Goal: Information Seeking & Learning: Learn about a topic

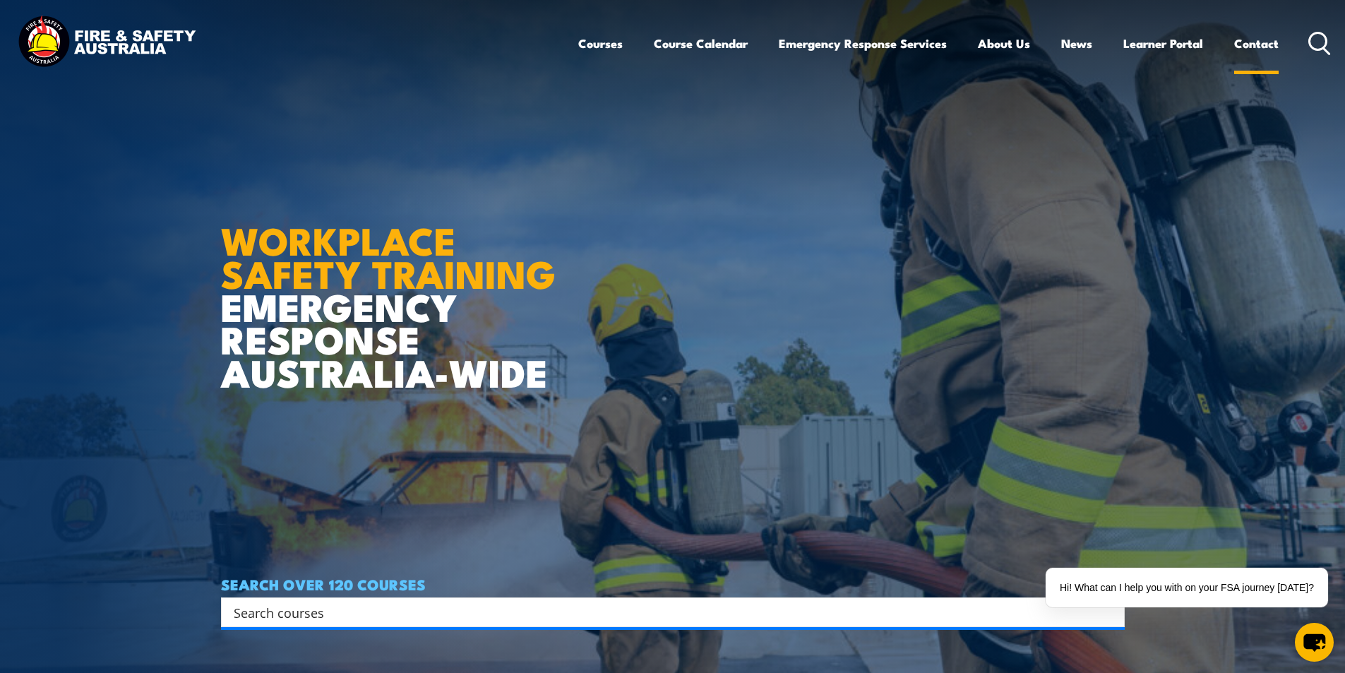
click at [1259, 42] on link "Contact" at bounding box center [1256, 43] width 44 height 37
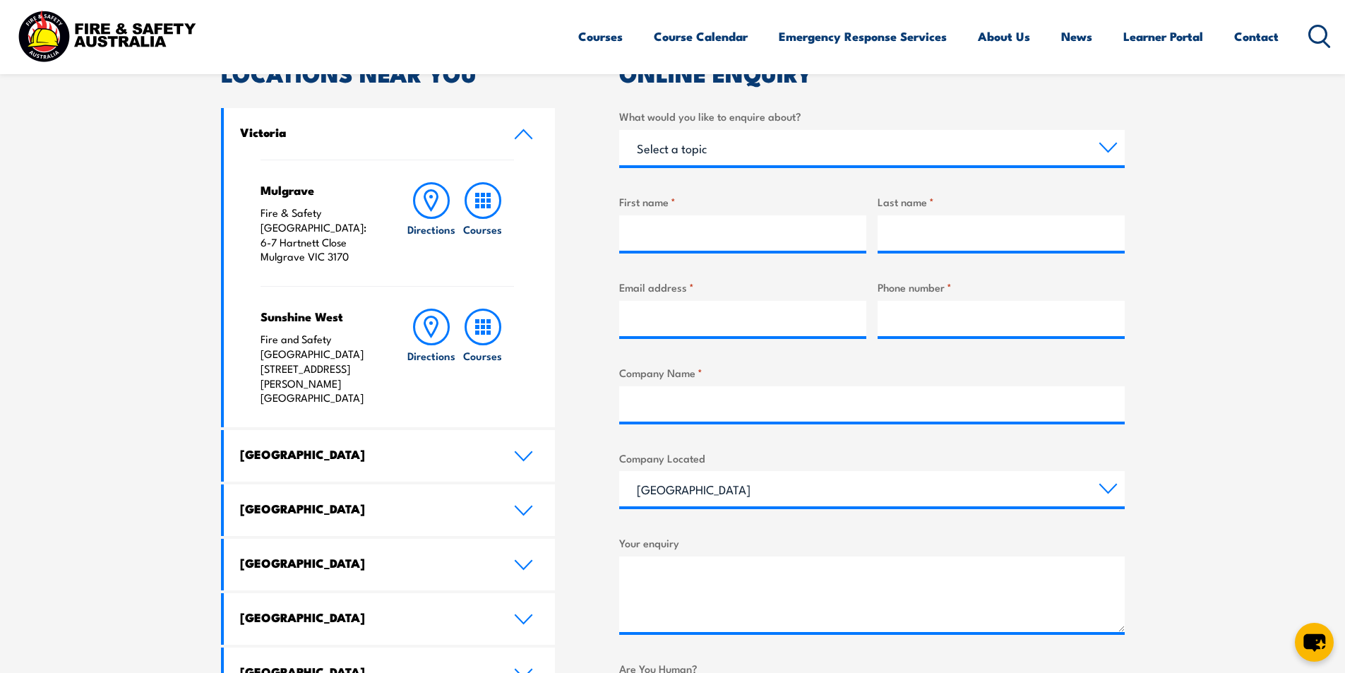
scroll to position [494, 0]
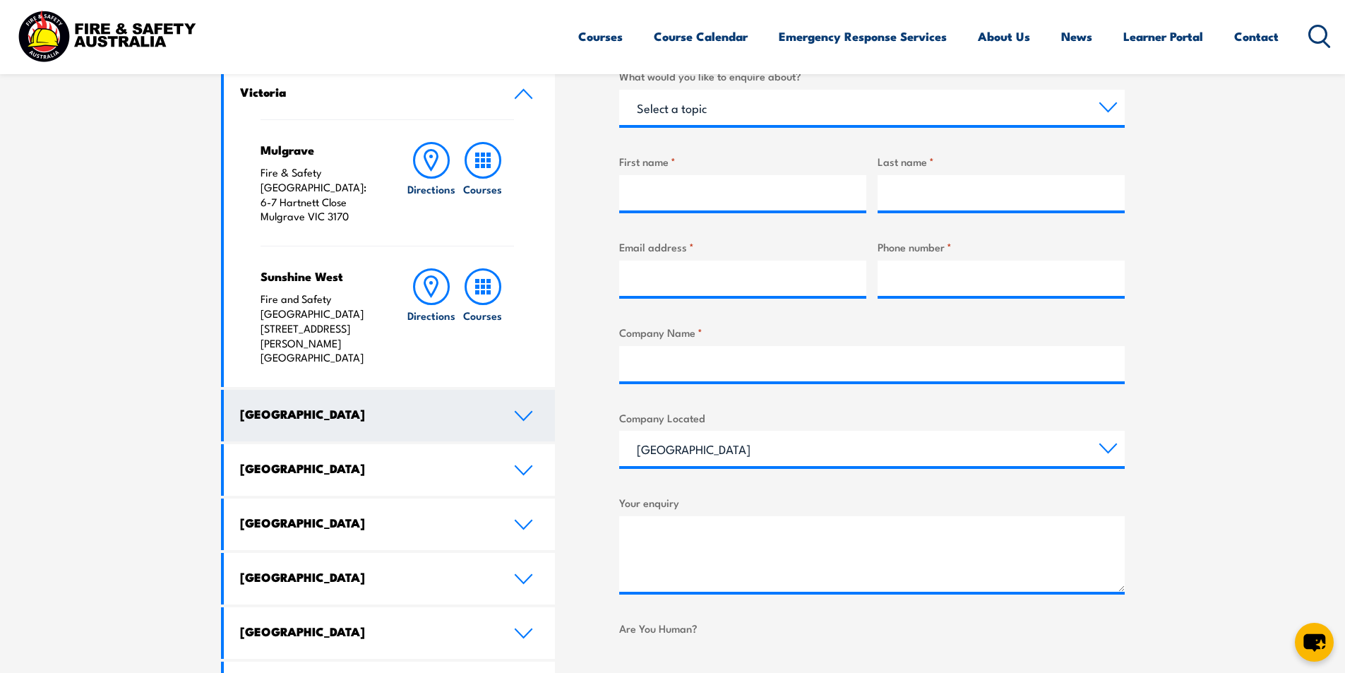
click at [517, 410] on icon at bounding box center [523, 415] width 19 height 11
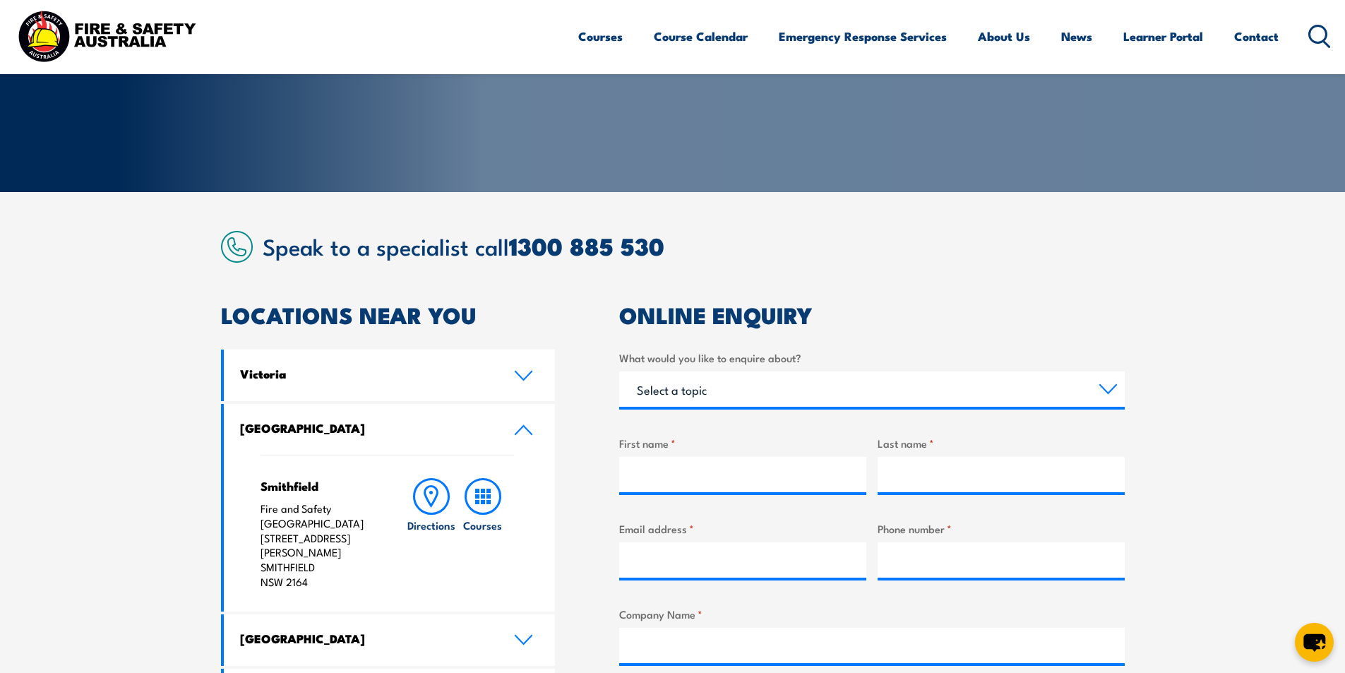
scroll to position [212, 0]
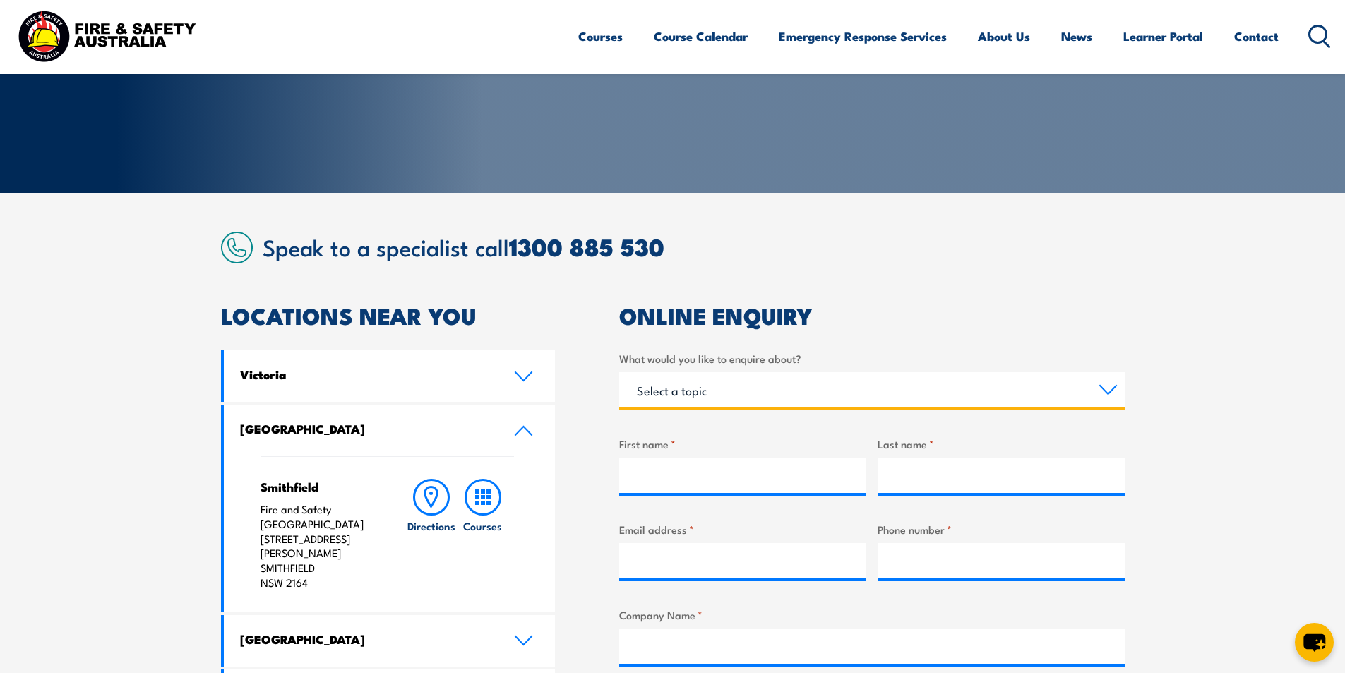
click at [1108, 386] on select "Select a topic Training Emergency Response Services General Enquiry" at bounding box center [871, 389] width 505 height 35
select select "Training"
click at [619, 372] on select "Select a topic Training Emergency Response Services General Enquiry" at bounding box center [871, 389] width 505 height 35
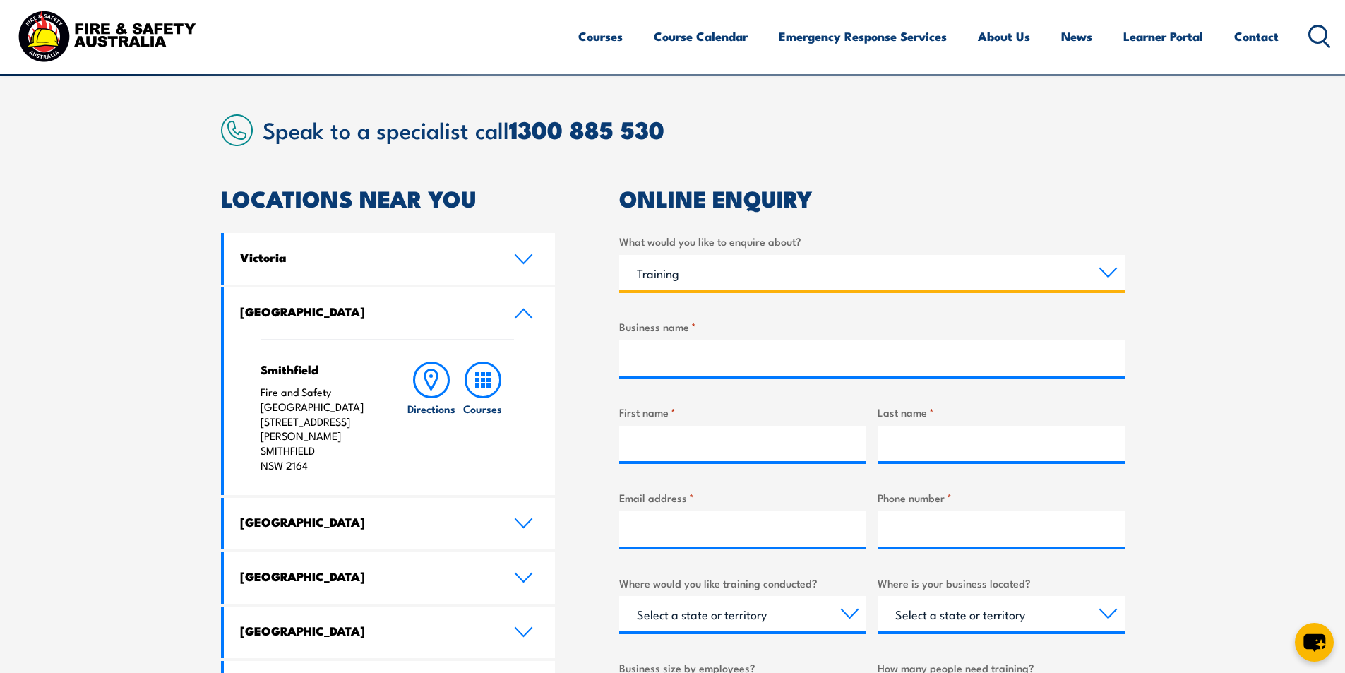
scroll to position [424, 0]
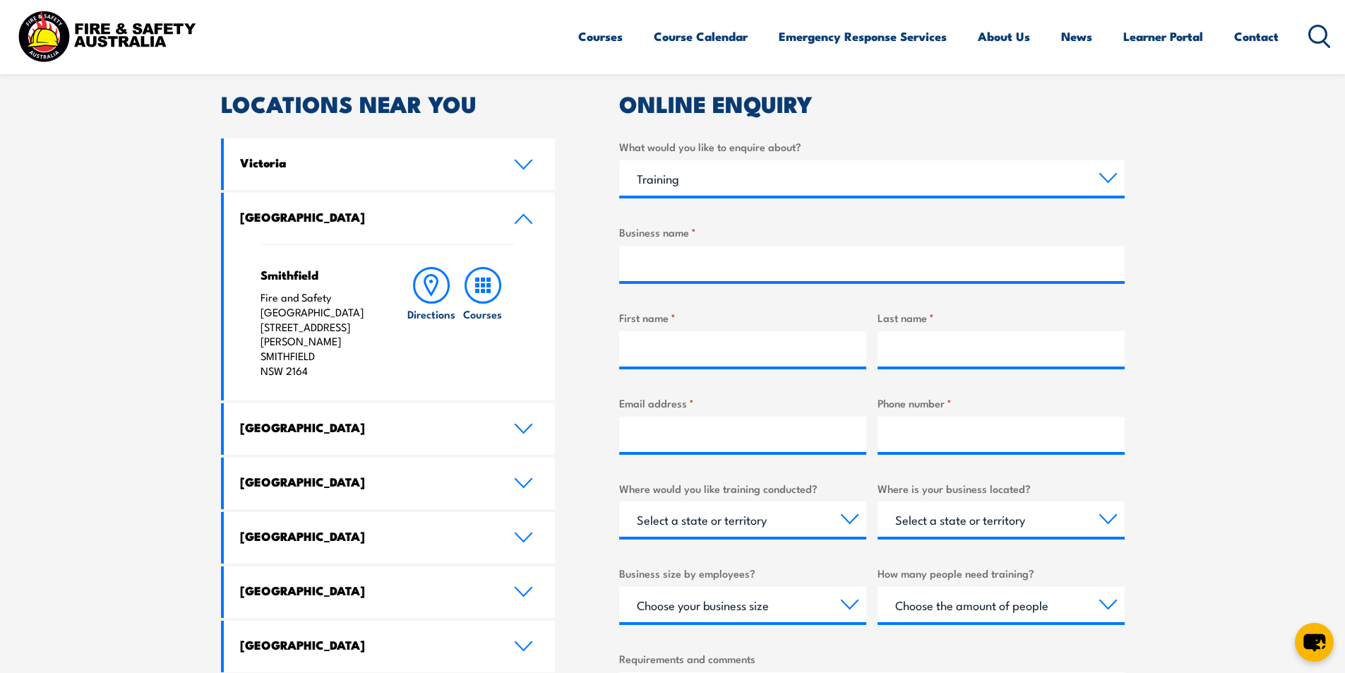
click at [517, 222] on icon at bounding box center [523, 219] width 16 height 8
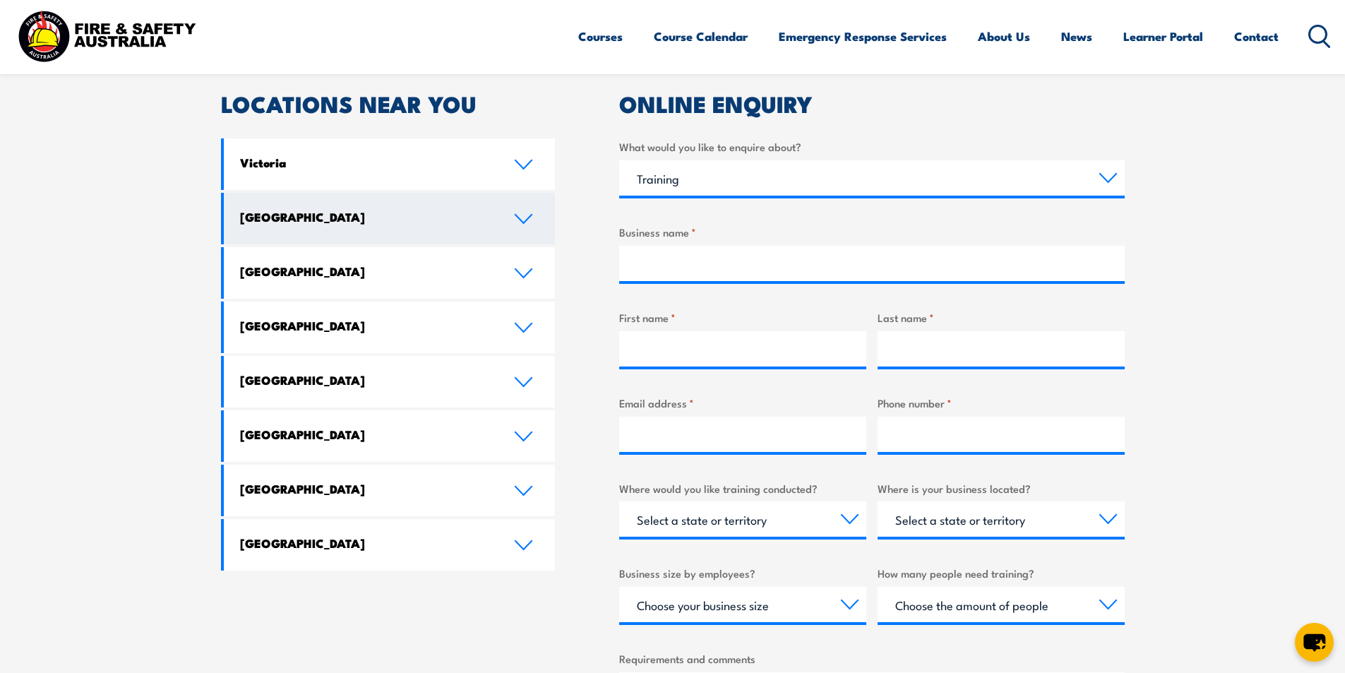
click at [529, 217] on icon at bounding box center [523, 219] width 16 height 8
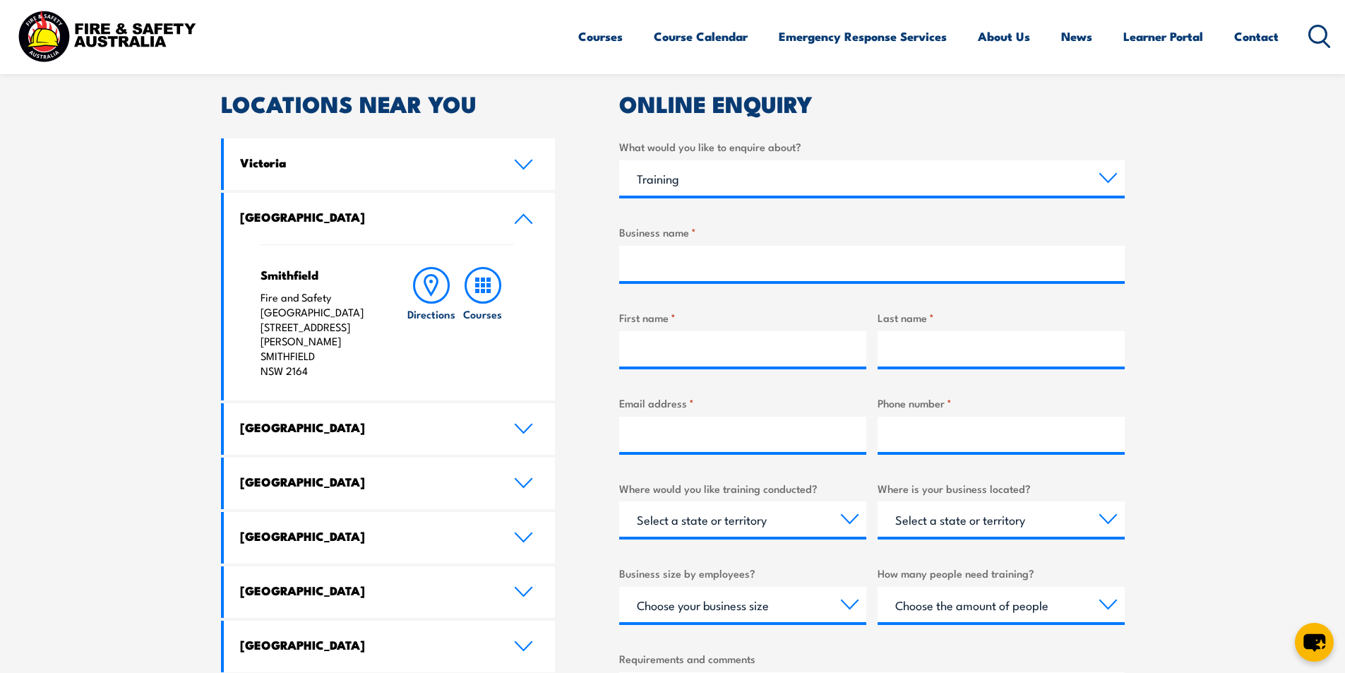
click at [529, 217] on icon at bounding box center [523, 218] width 19 height 11
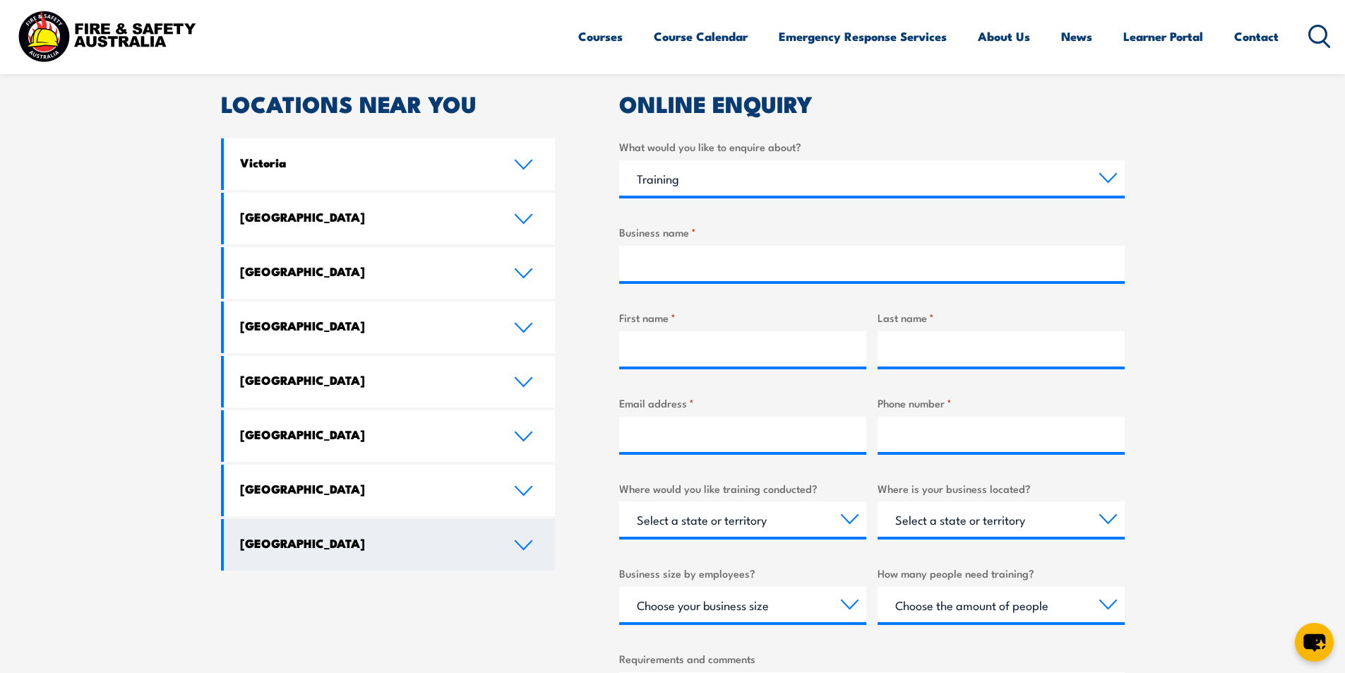
click at [515, 544] on icon at bounding box center [523, 544] width 19 height 11
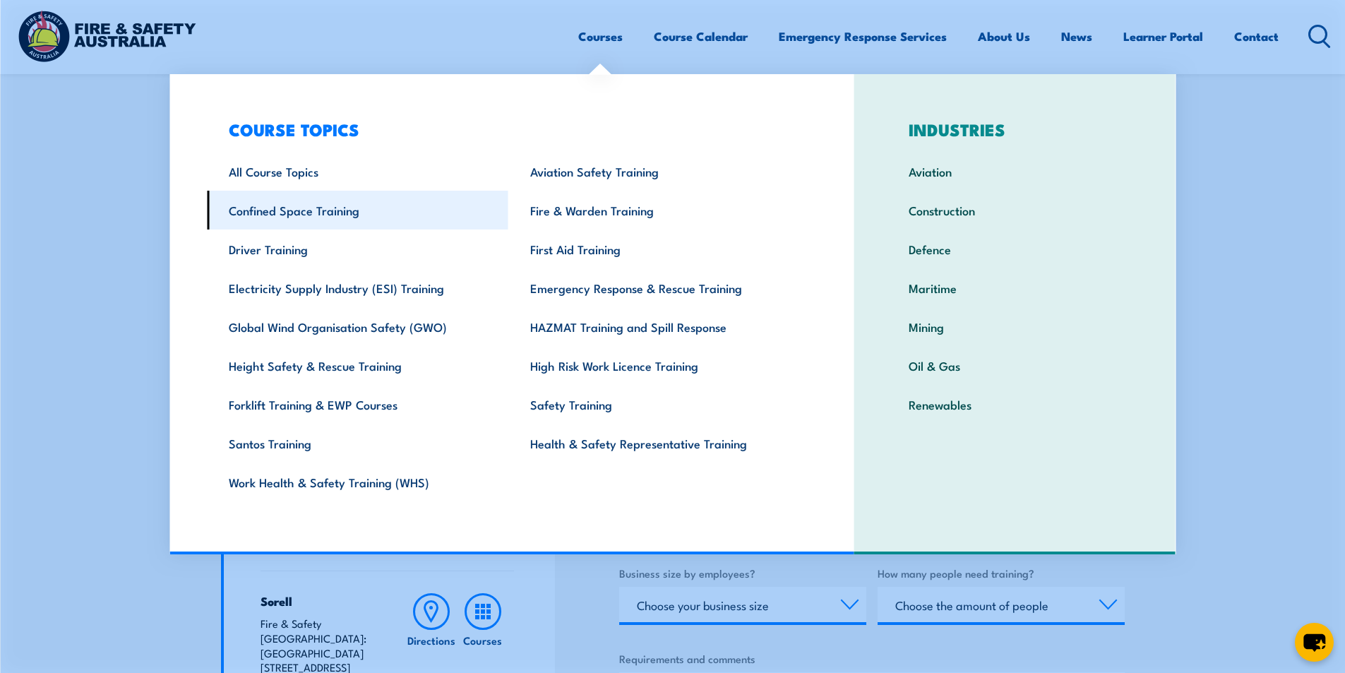
click at [297, 209] on link "Confined Space Training" at bounding box center [357, 210] width 301 height 39
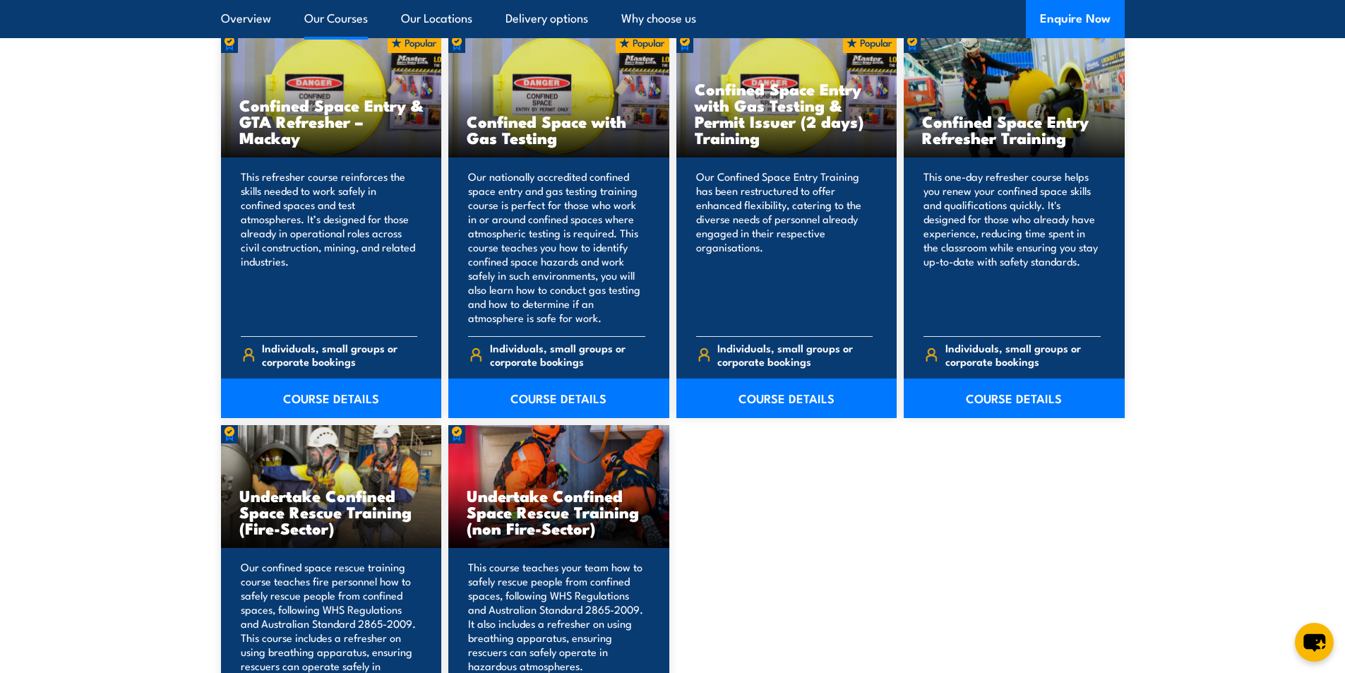
scroll to position [1129, 0]
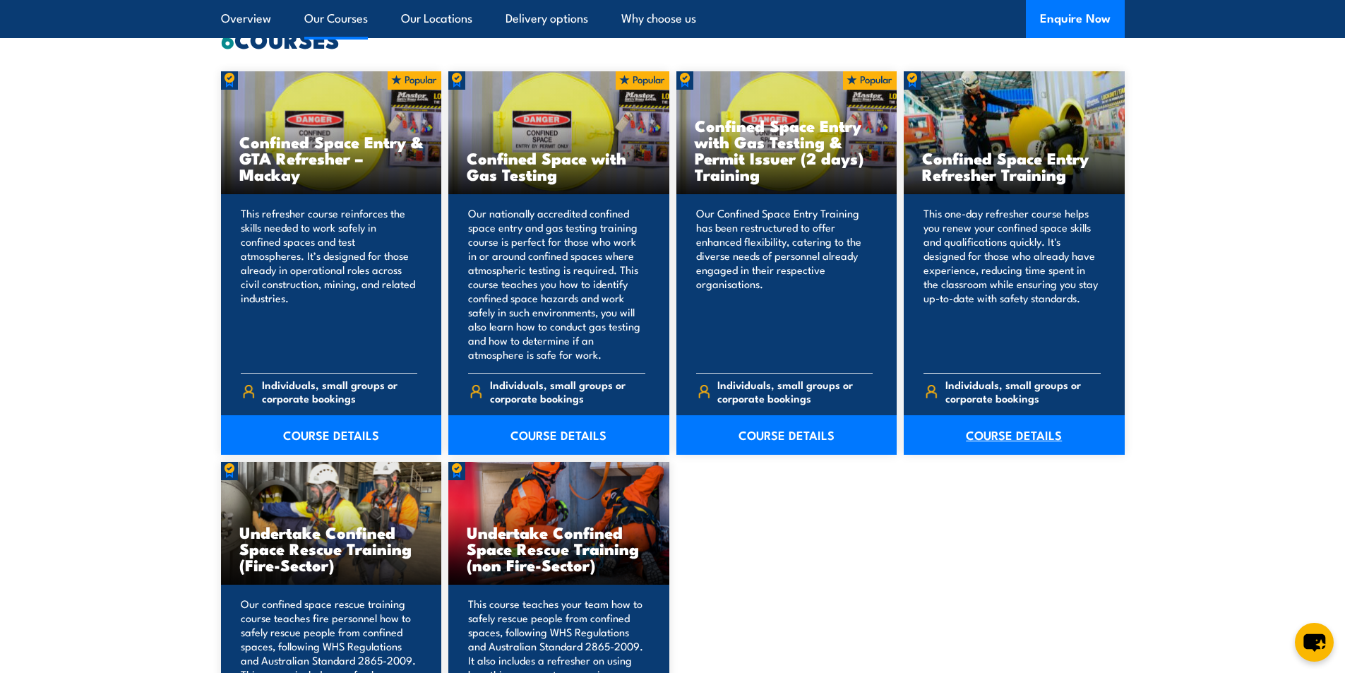
click at [1005, 434] on link "COURSE DETAILS" at bounding box center [1014, 435] width 221 height 40
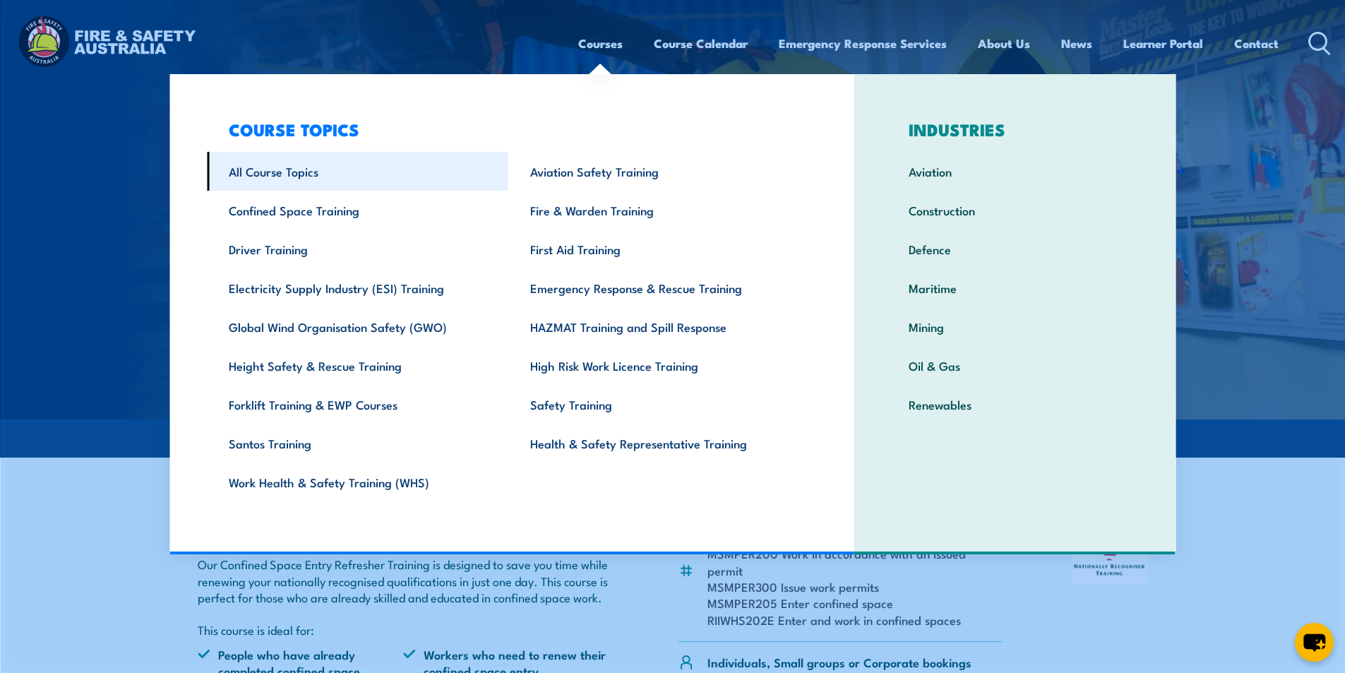
click at [274, 173] on link "All Course Topics" at bounding box center [357, 171] width 301 height 39
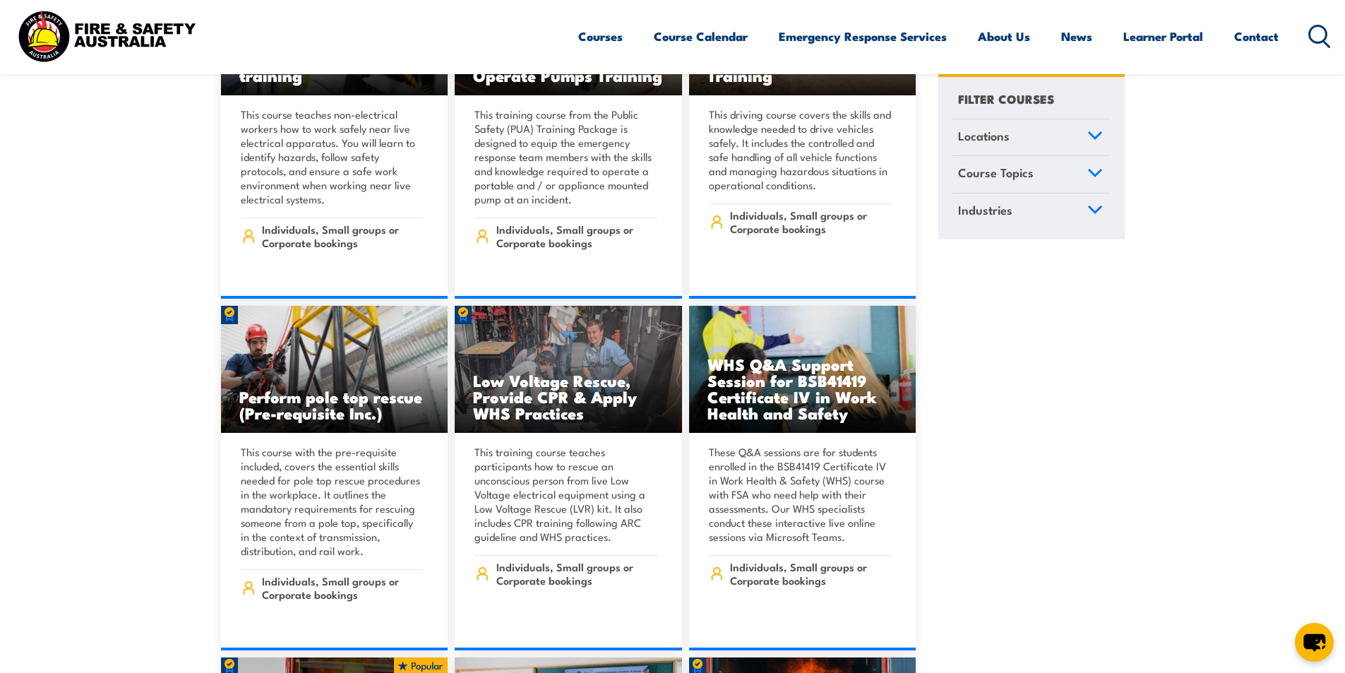
scroll to position [3671, 0]
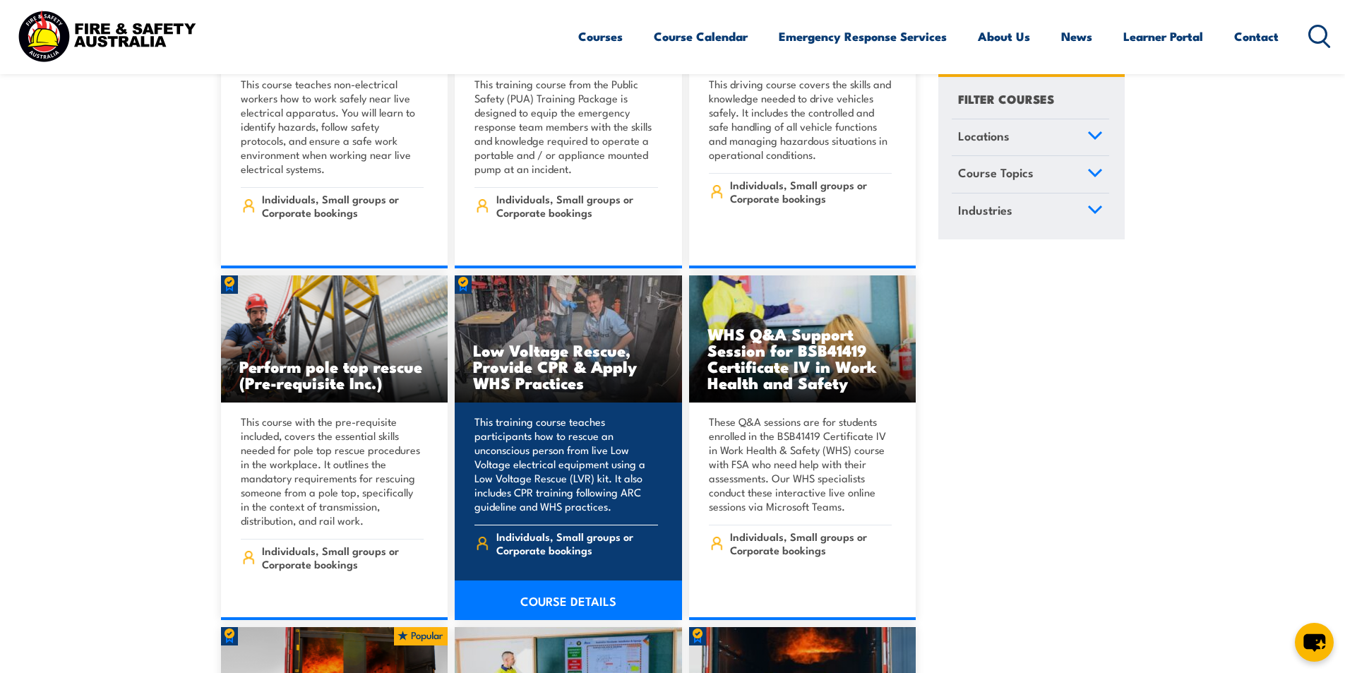
click at [586, 583] on link "COURSE DETAILS" at bounding box center [568, 600] width 227 height 40
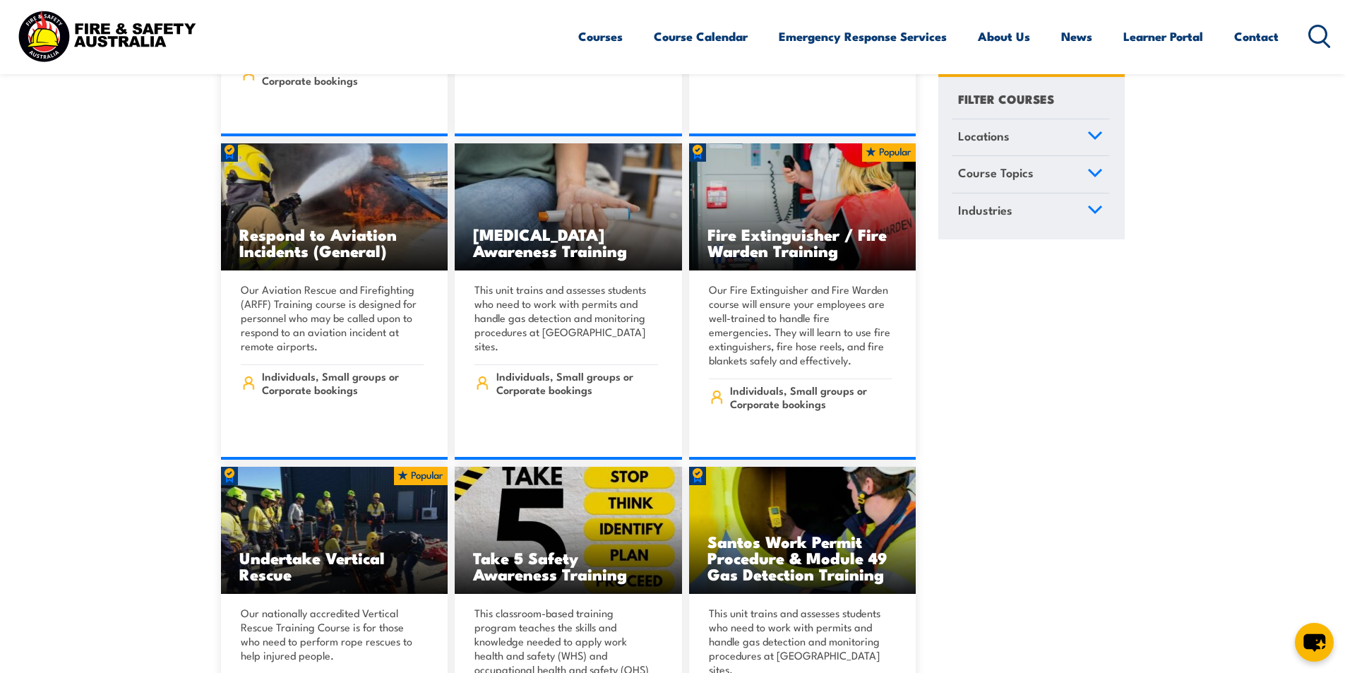
scroll to position [5224, 0]
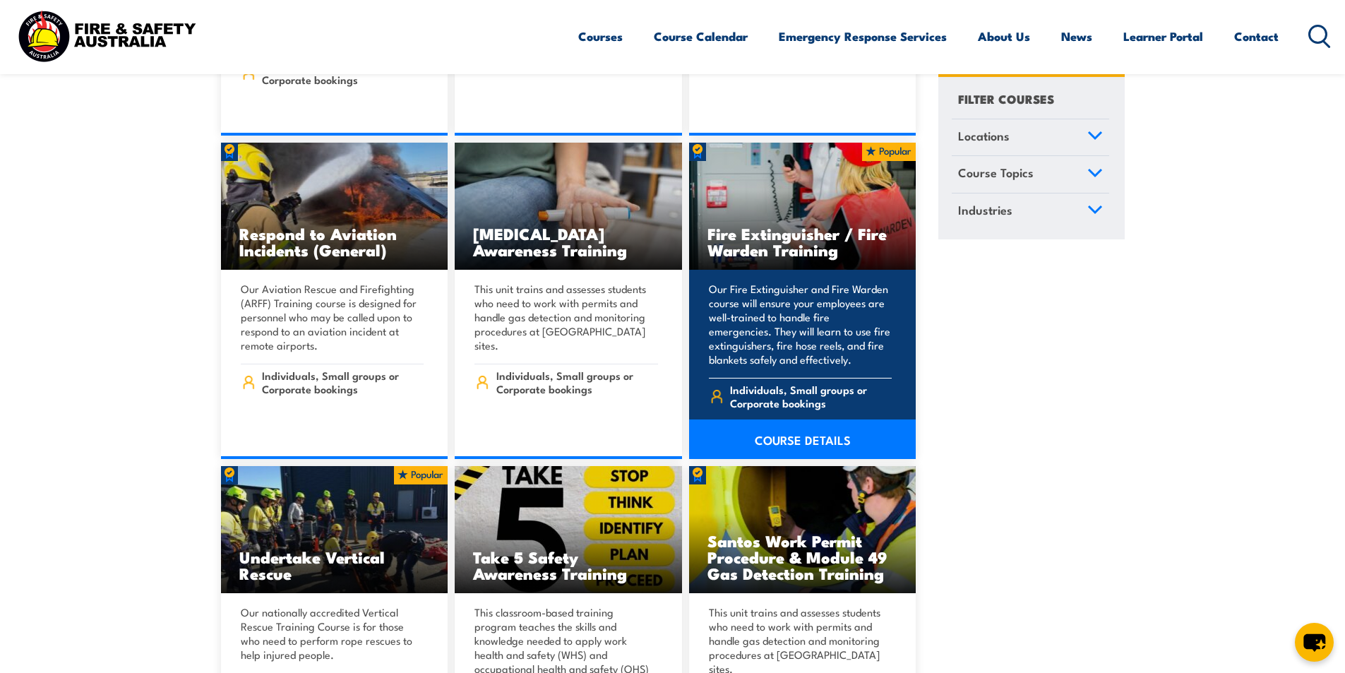
click at [807, 421] on link "COURSE DETAILS" at bounding box center [802, 439] width 227 height 40
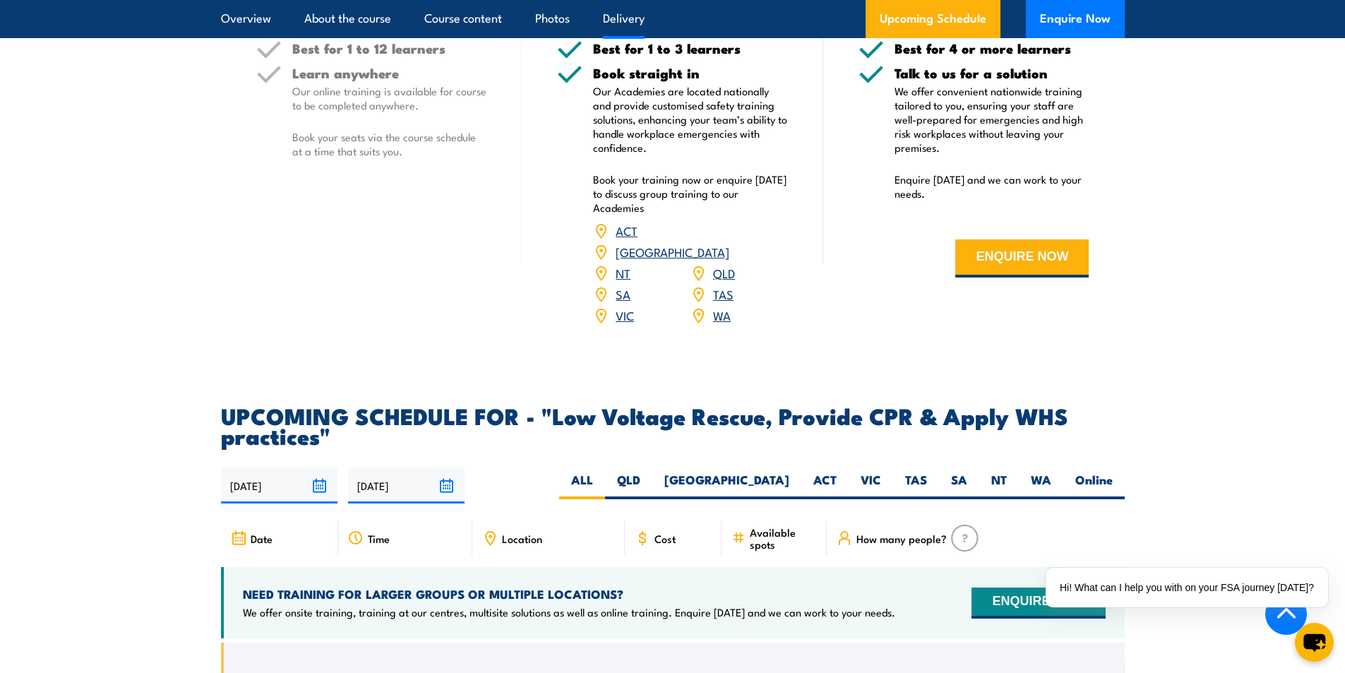
scroll to position [2259, 0]
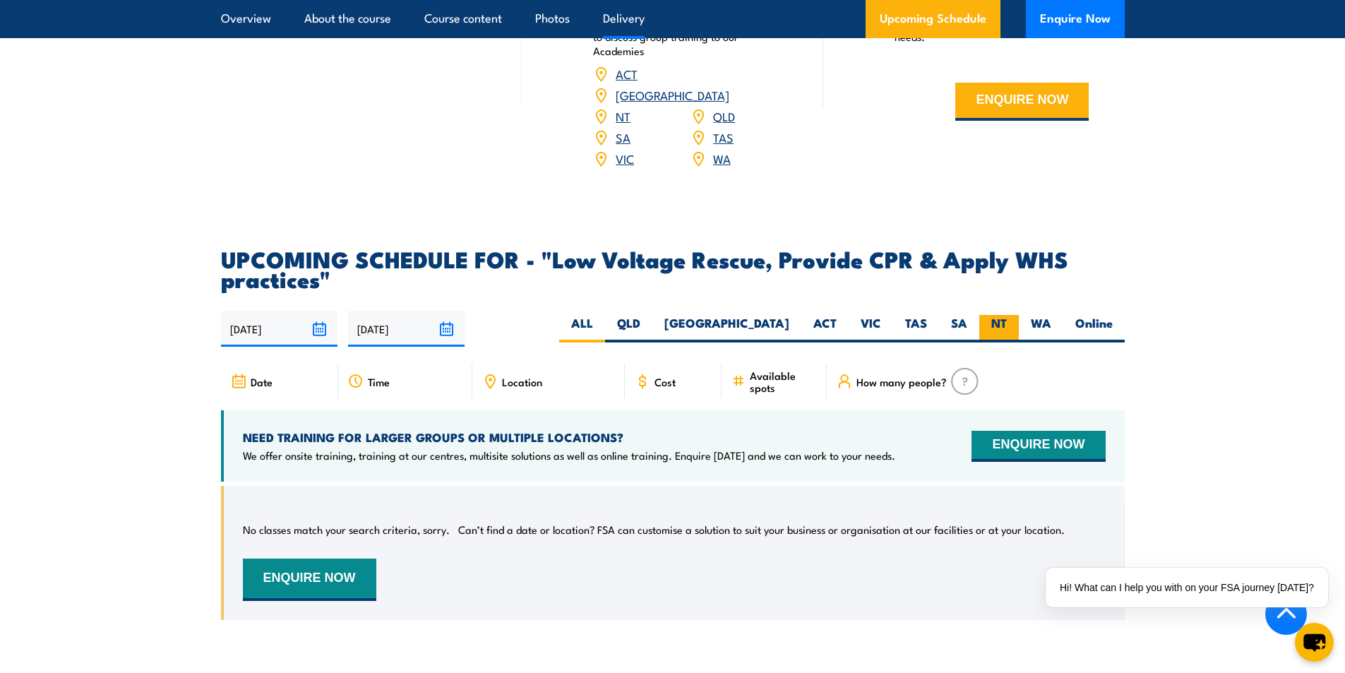
click at [1000, 330] on label "NT" at bounding box center [999, 329] width 40 height 28
click at [1007, 324] on input "NT" at bounding box center [1011, 319] width 9 height 9
radio input "true"
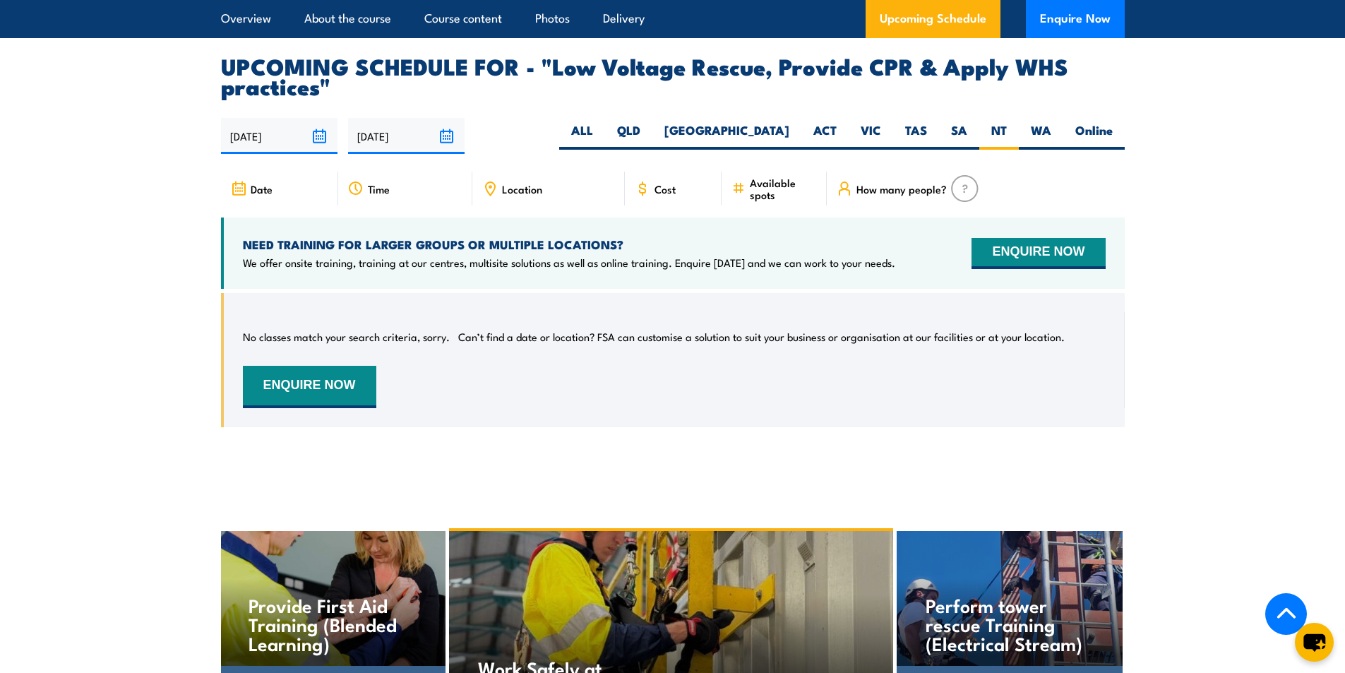
scroll to position [2449, 0]
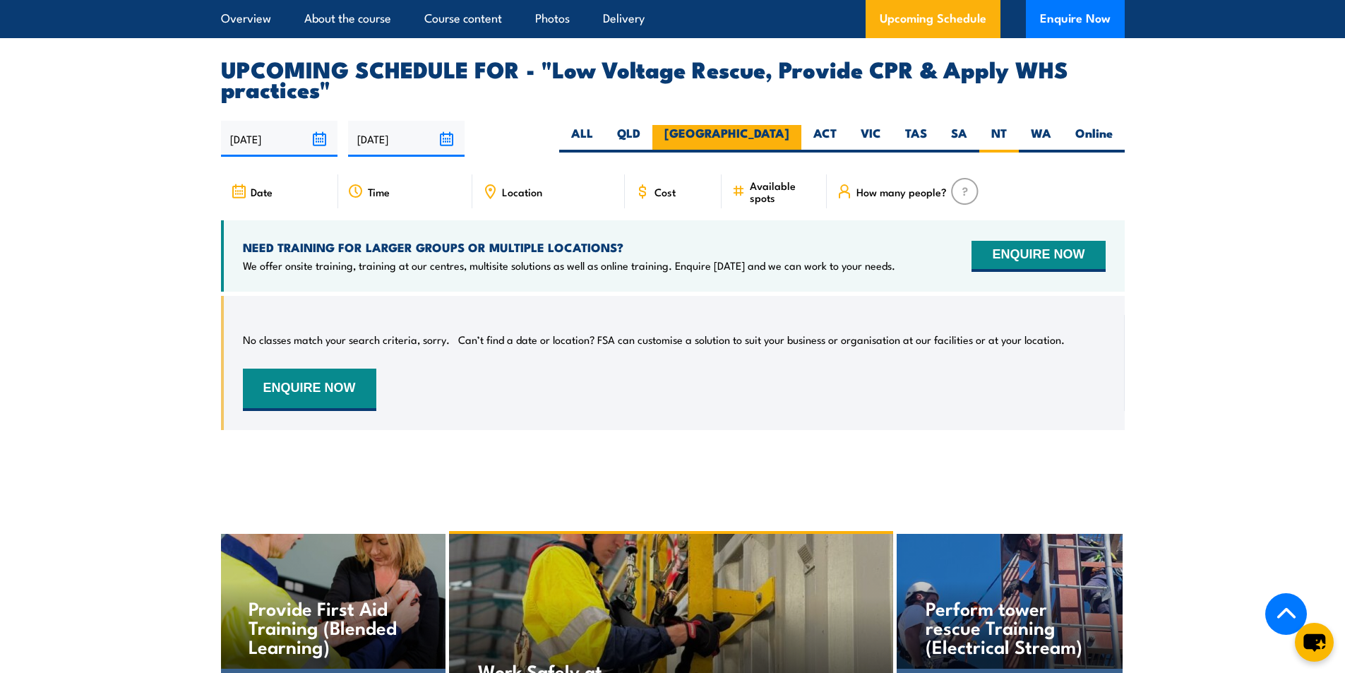
click at [772, 144] on label "[GEOGRAPHIC_DATA]" at bounding box center [726, 139] width 149 height 28
click at [789, 134] on input "[GEOGRAPHIC_DATA]" at bounding box center [793, 129] width 9 height 9
radio input "true"
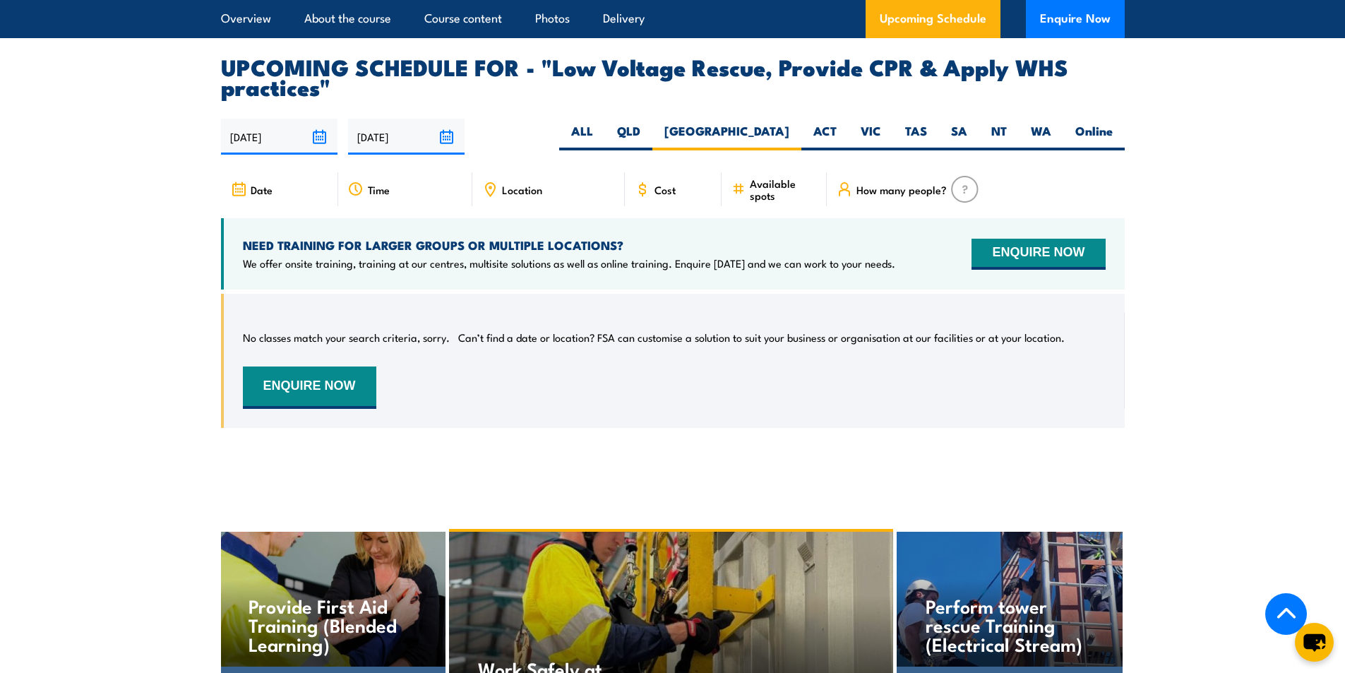
scroll to position [2308, 0]
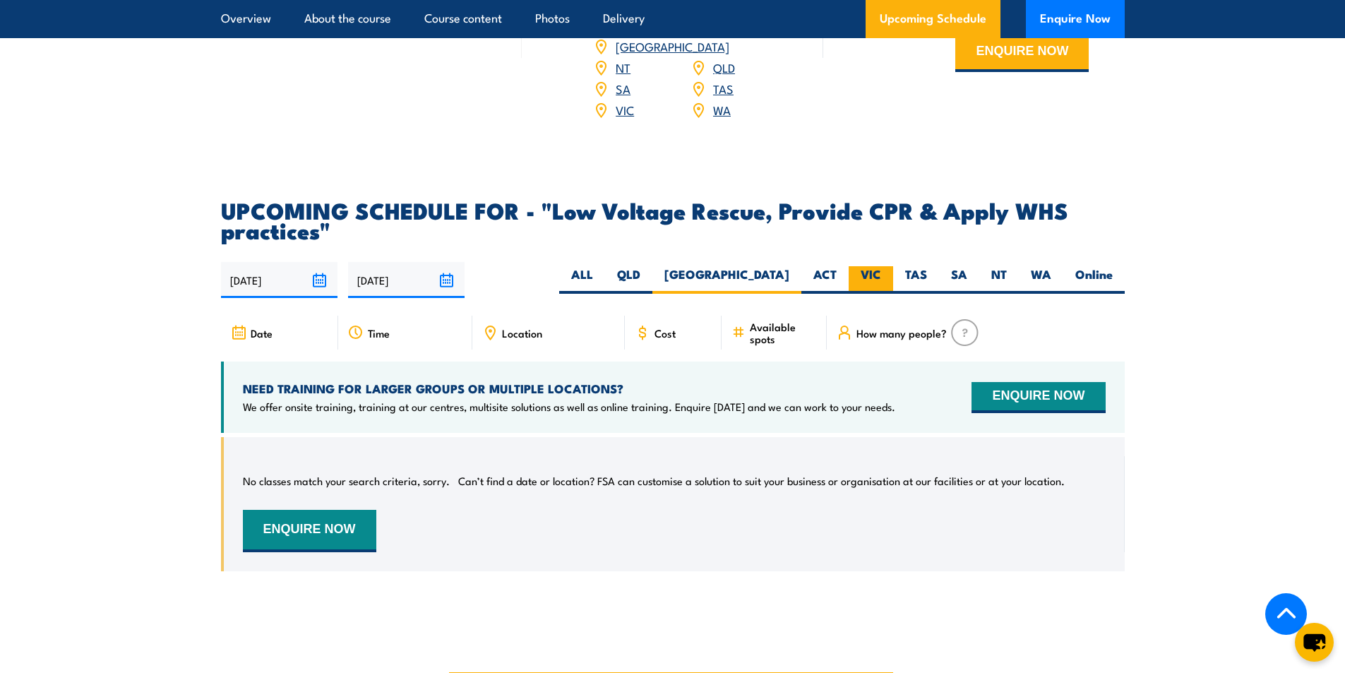
click at [873, 282] on label "VIC" at bounding box center [870, 280] width 44 height 28
click at [881, 275] on input "VIC" at bounding box center [885, 270] width 9 height 9
radio input "true"
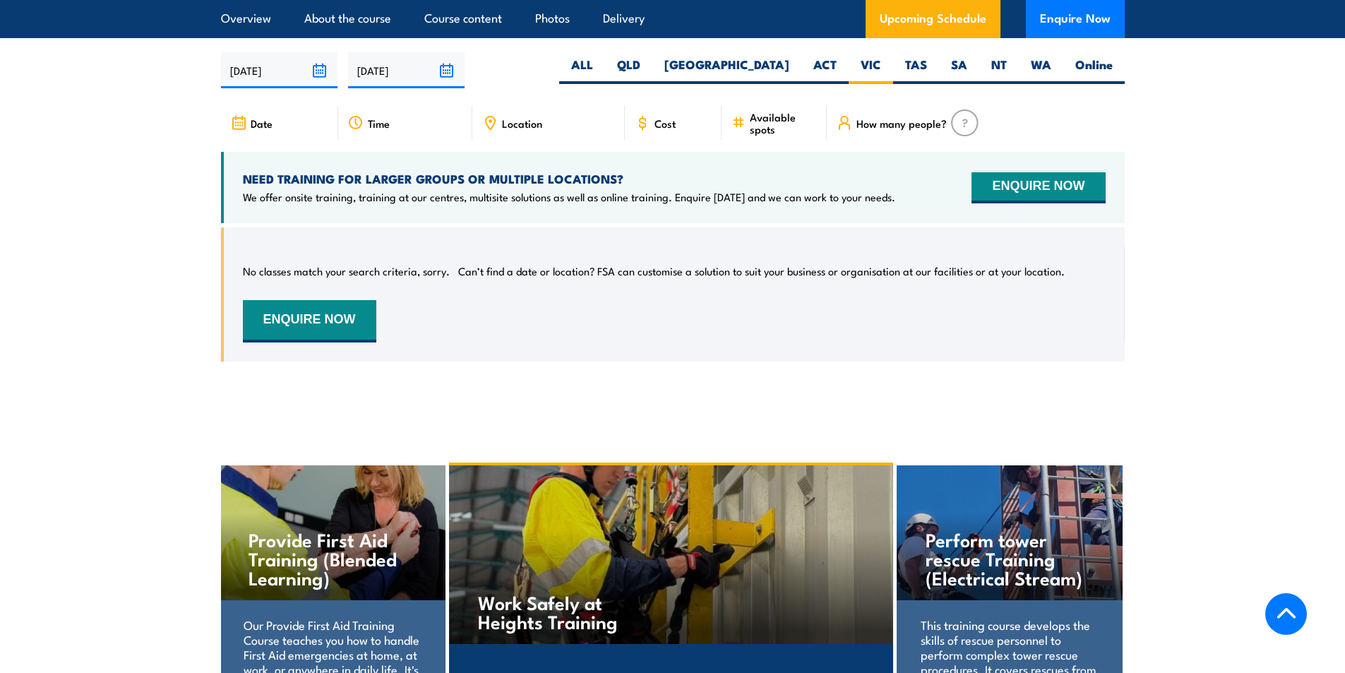
scroll to position [2519, 0]
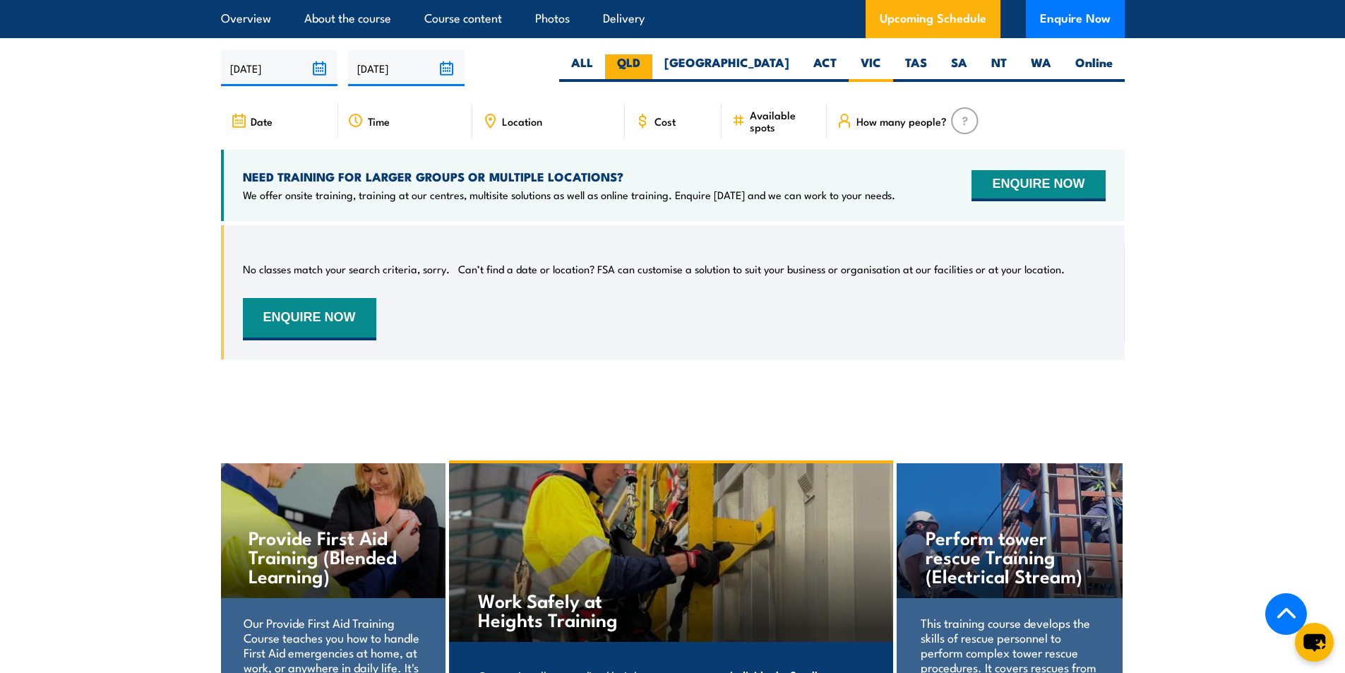
click at [652, 76] on label "QLD" at bounding box center [628, 68] width 47 height 28
click at [649, 64] on input "QLD" at bounding box center [644, 58] width 9 height 9
radio input "true"
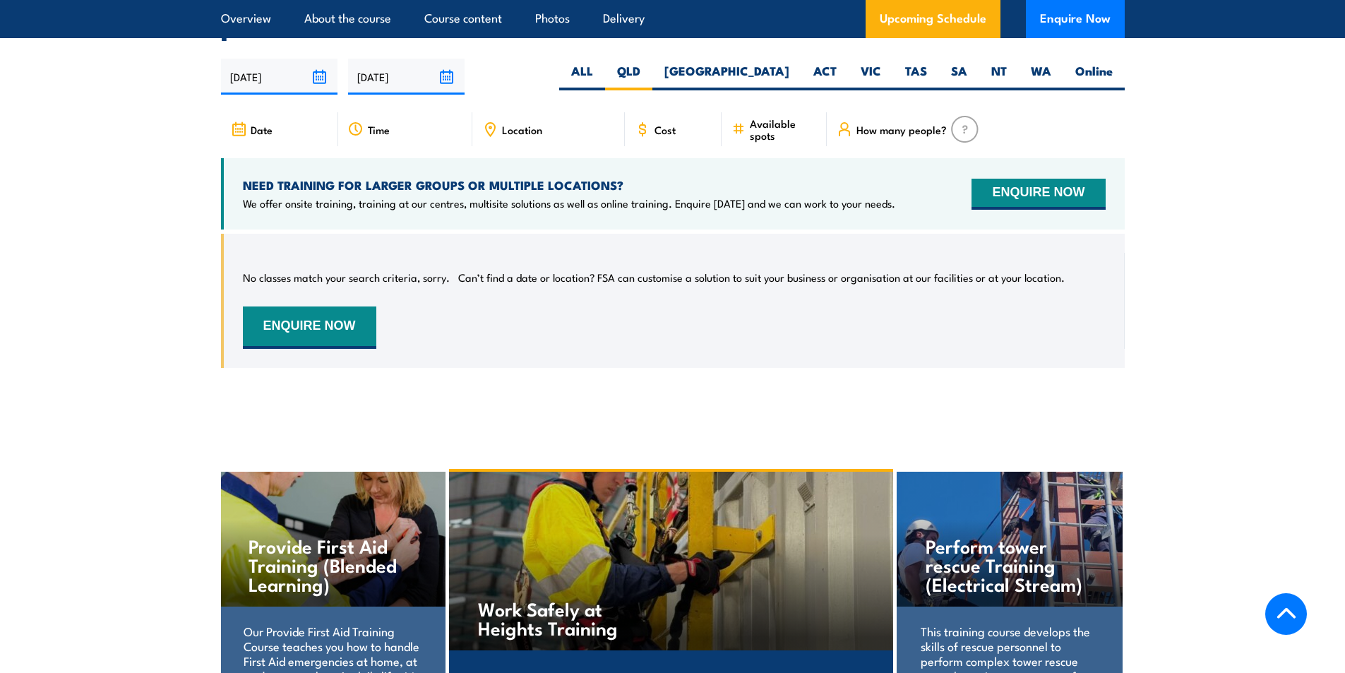
scroll to position [2519, 0]
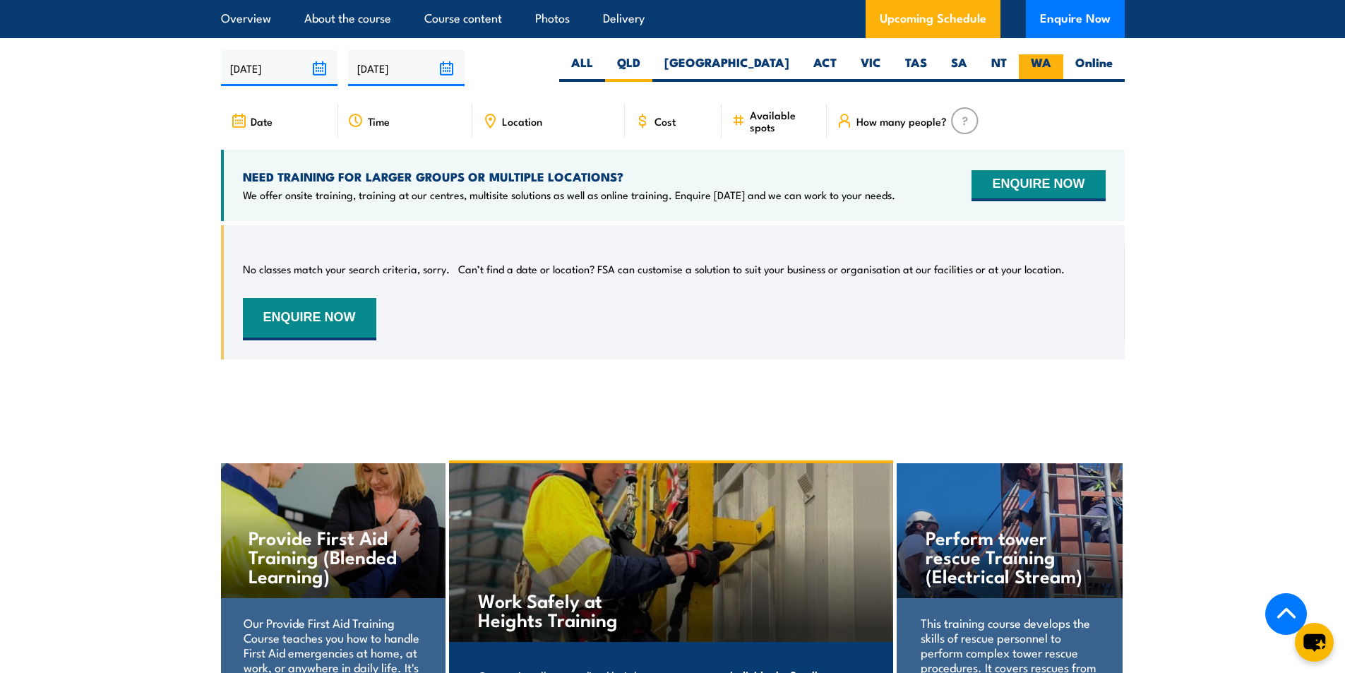
click at [1037, 71] on label "WA" at bounding box center [1041, 68] width 44 height 28
click at [1051, 64] on input "WA" at bounding box center [1055, 58] width 9 height 9
radio input "true"
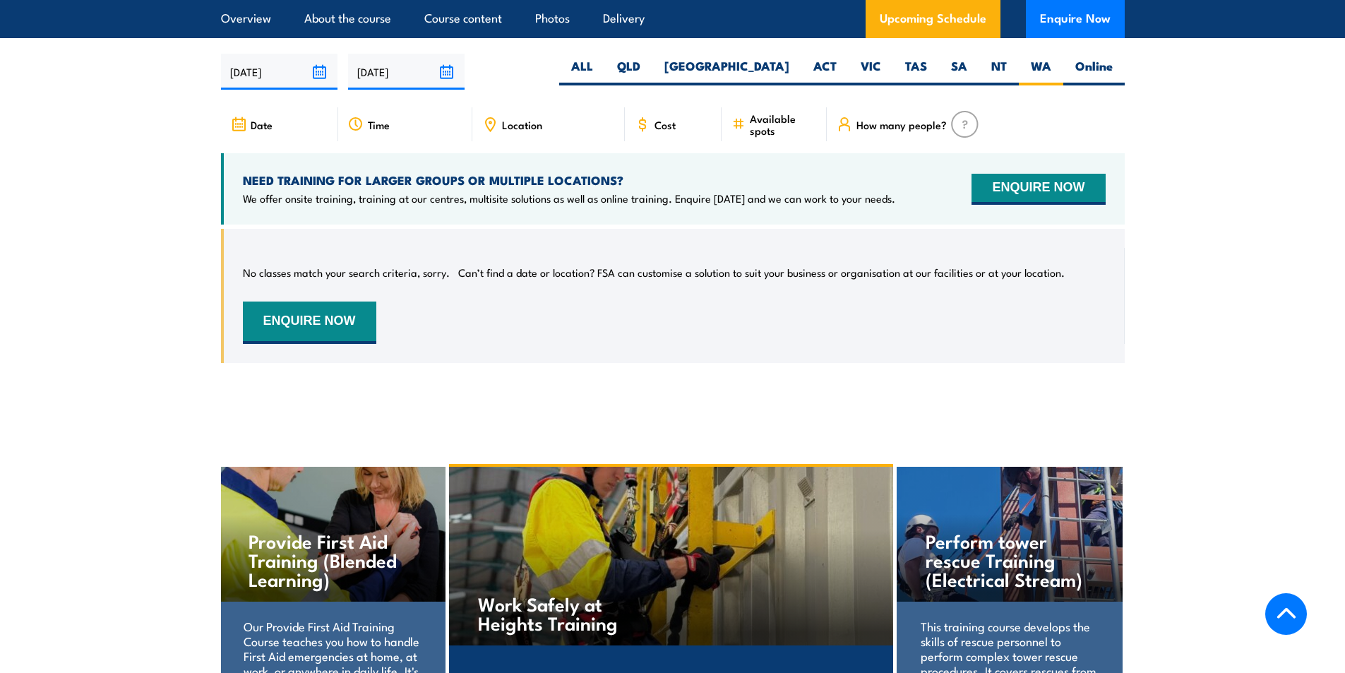
scroll to position [2519, 0]
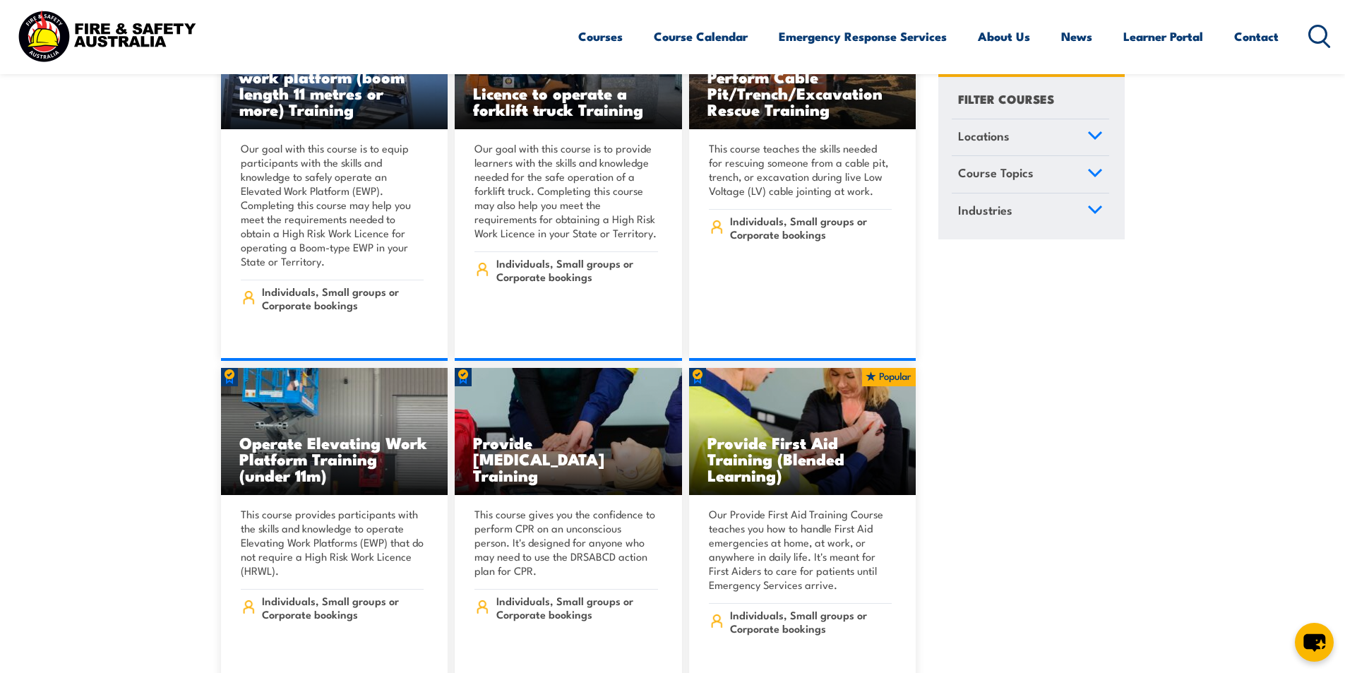
scroll to position [10800, 0]
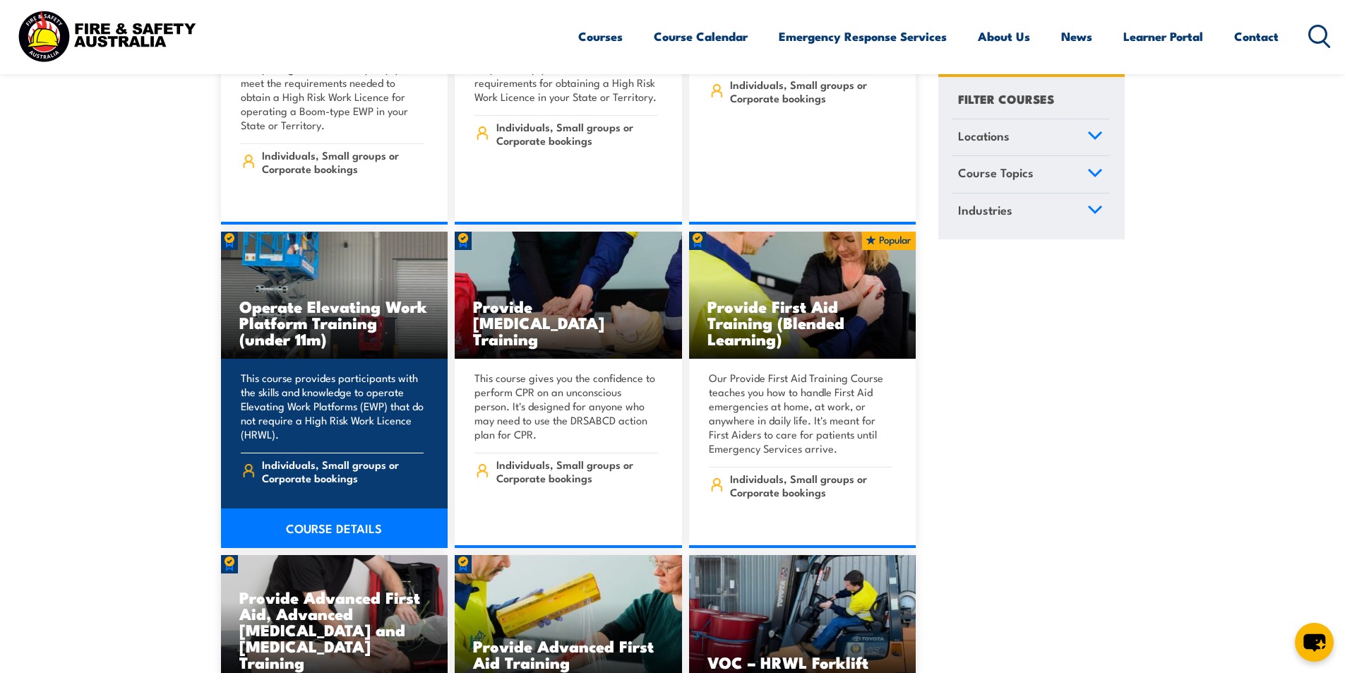
click at [330, 508] on link "COURSE DETAILS" at bounding box center [334, 528] width 227 height 40
